Goal: Task Accomplishment & Management: Complete application form

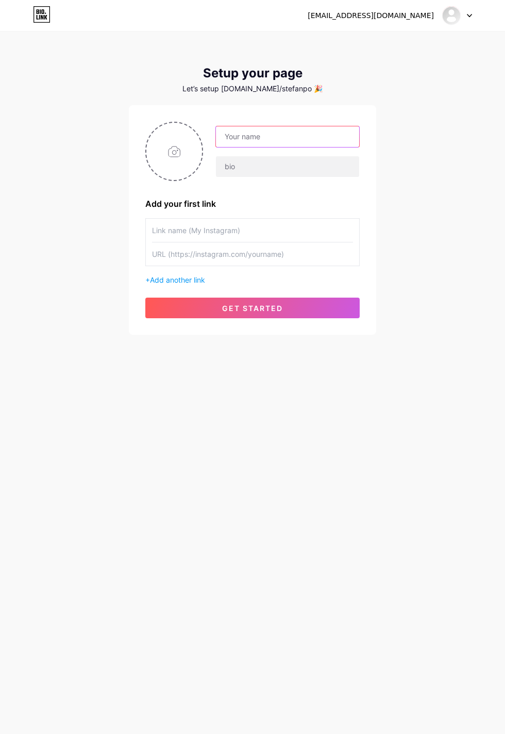
click at [276, 135] on input "text" at bounding box center [287, 136] width 143 height 21
type input "stefanportselis@web.de"
click at [279, 165] on input "text" at bounding box center [287, 166] width 143 height 21
click at [220, 224] on input "text" at bounding box center [252, 230] width 201 height 23
click at [211, 229] on input "text" at bounding box center [252, 230] width 201 height 23
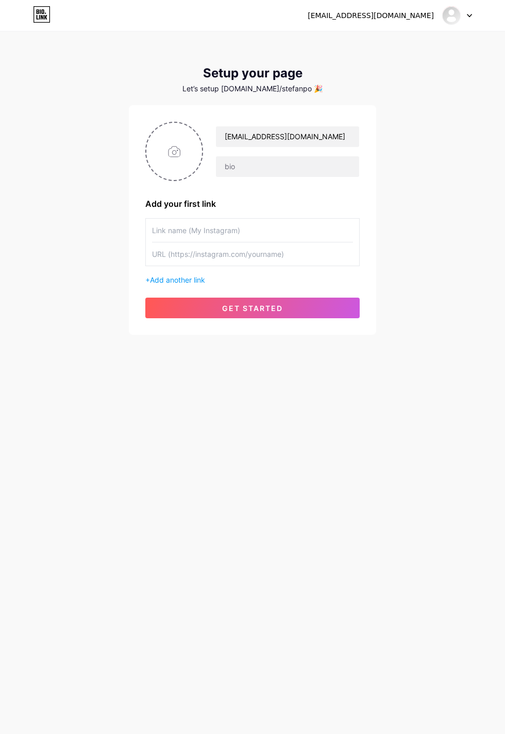
click at [239, 252] on input "text" at bounding box center [252, 253] width 201 height 23
click at [196, 275] on span "Add another link" at bounding box center [177, 279] width 55 height 9
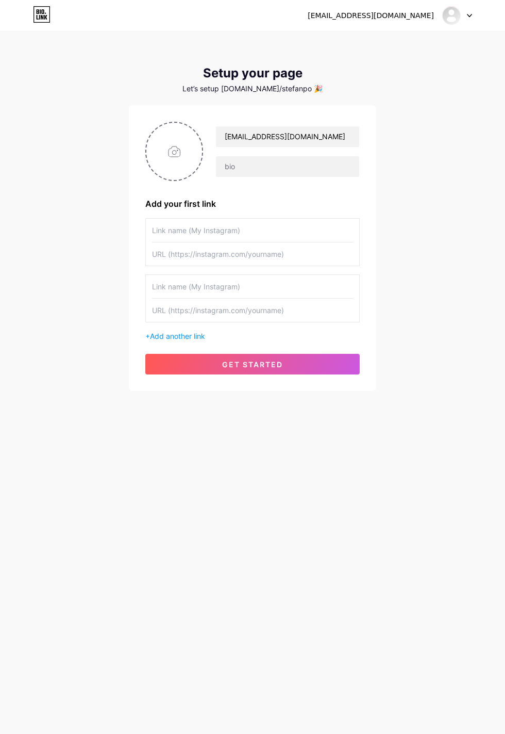
click at [301, 360] on button "get started" at bounding box center [252, 364] width 215 height 21
